Goal: Information Seeking & Learning: Find specific fact

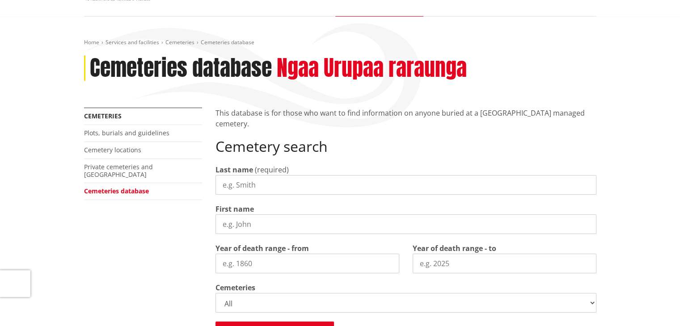
scroll to position [93, 0]
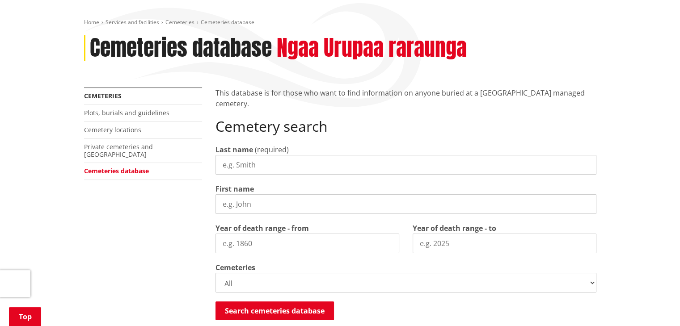
click at [239, 163] on input "Last name" at bounding box center [406, 165] width 381 height 20
type input "j"
type input "shepherd"
click at [226, 199] on input "First name" at bounding box center [406, 205] width 381 height 20
type input "[PERSON_NAME] [PERSON_NAME]"
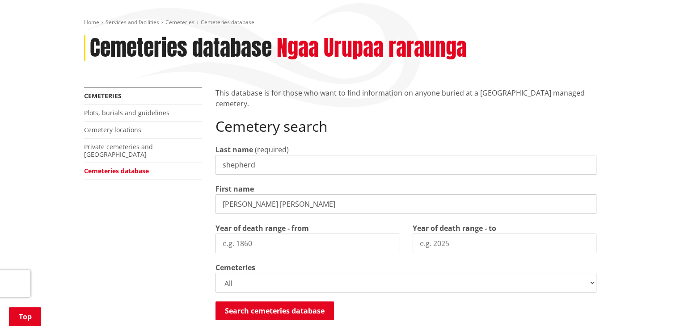
click at [245, 242] on input "Year of death range - from" at bounding box center [308, 244] width 184 height 20
type input "2028"
click at [425, 240] on input "Year of death range - to" at bounding box center [505, 244] width 184 height 20
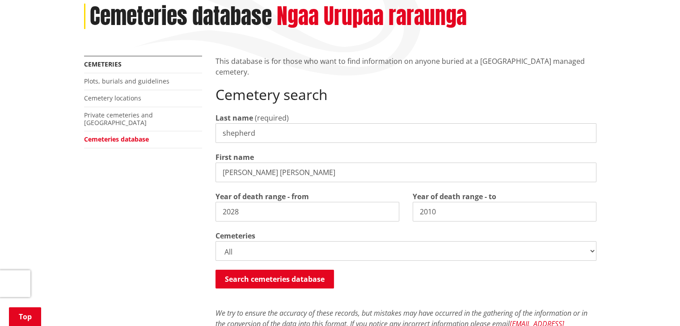
scroll to position [138, 0]
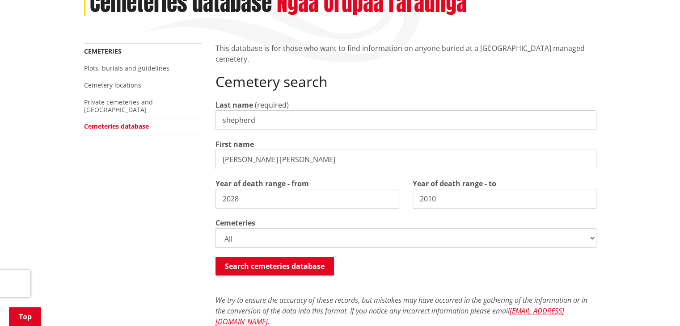
type input "2010"
click at [226, 232] on select "All Gordonton Ashes Memorial Berm Gordonton Lawn [GEOGRAPHIC_DATA] Octagonal As…" at bounding box center [406, 239] width 381 height 20
click at [222, 235] on select "All Gordonton Ashes Memorial Berm Gordonton Lawn [GEOGRAPHIC_DATA] Octagonal As…" at bounding box center [406, 239] width 381 height 20
click at [254, 268] on button "Search cemeteries database" at bounding box center [275, 266] width 119 height 19
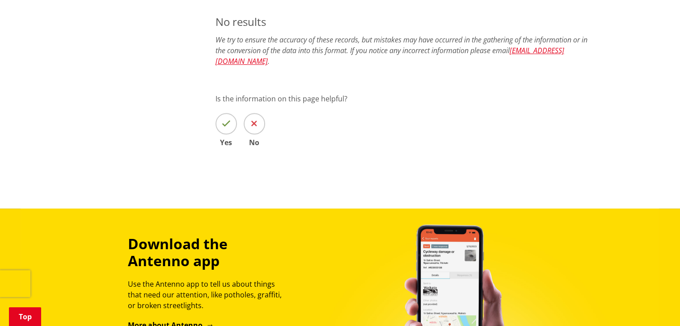
scroll to position [388, 0]
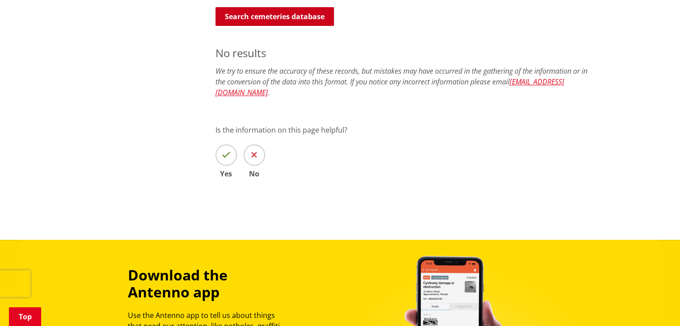
click at [282, 20] on button "Search cemeteries database" at bounding box center [275, 16] width 119 height 19
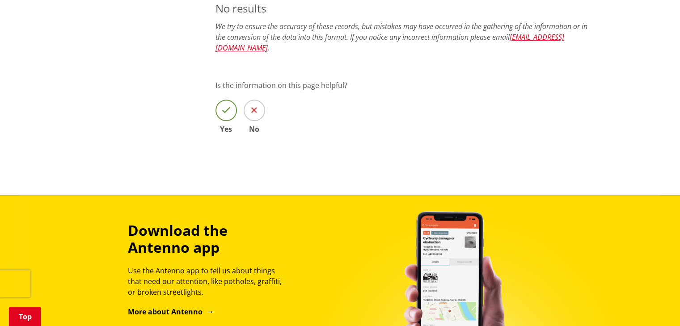
click at [225, 105] on span at bounding box center [226, 110] width 21 height 21
click at [0, 0] on input "Yes" at bounding box center [0, 0] width 0 height 0
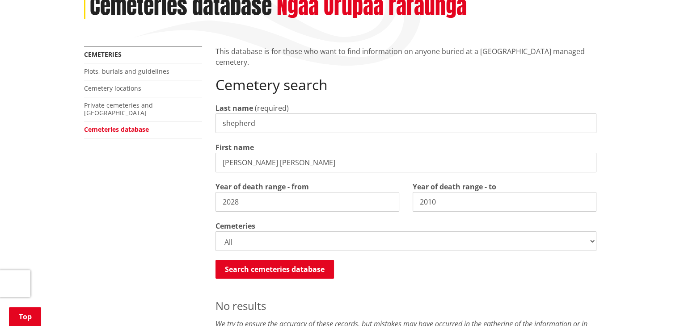
scroll to position [119, 0]
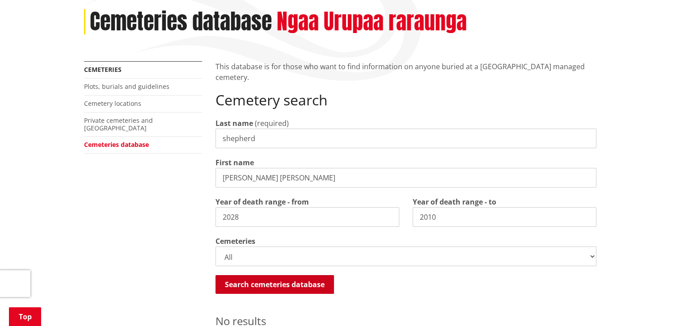
click at [269, 281] on button "Search cemeteries database" at bounding box center [275, 284] width 119 height 19
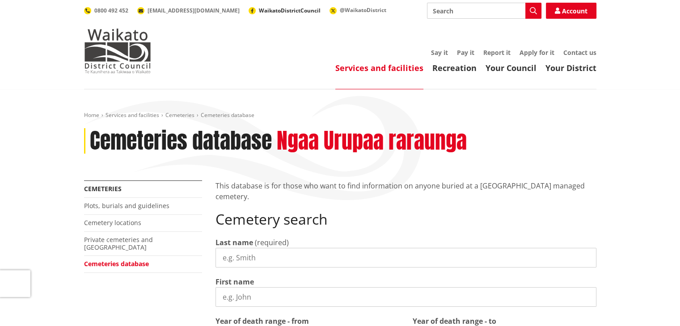
click at [259, 8] on span "WaikatoDistrictCouncil" at bounding box center [290, 11] width 62 height 8
